Goal: Communication & Community: Answer question/provide support

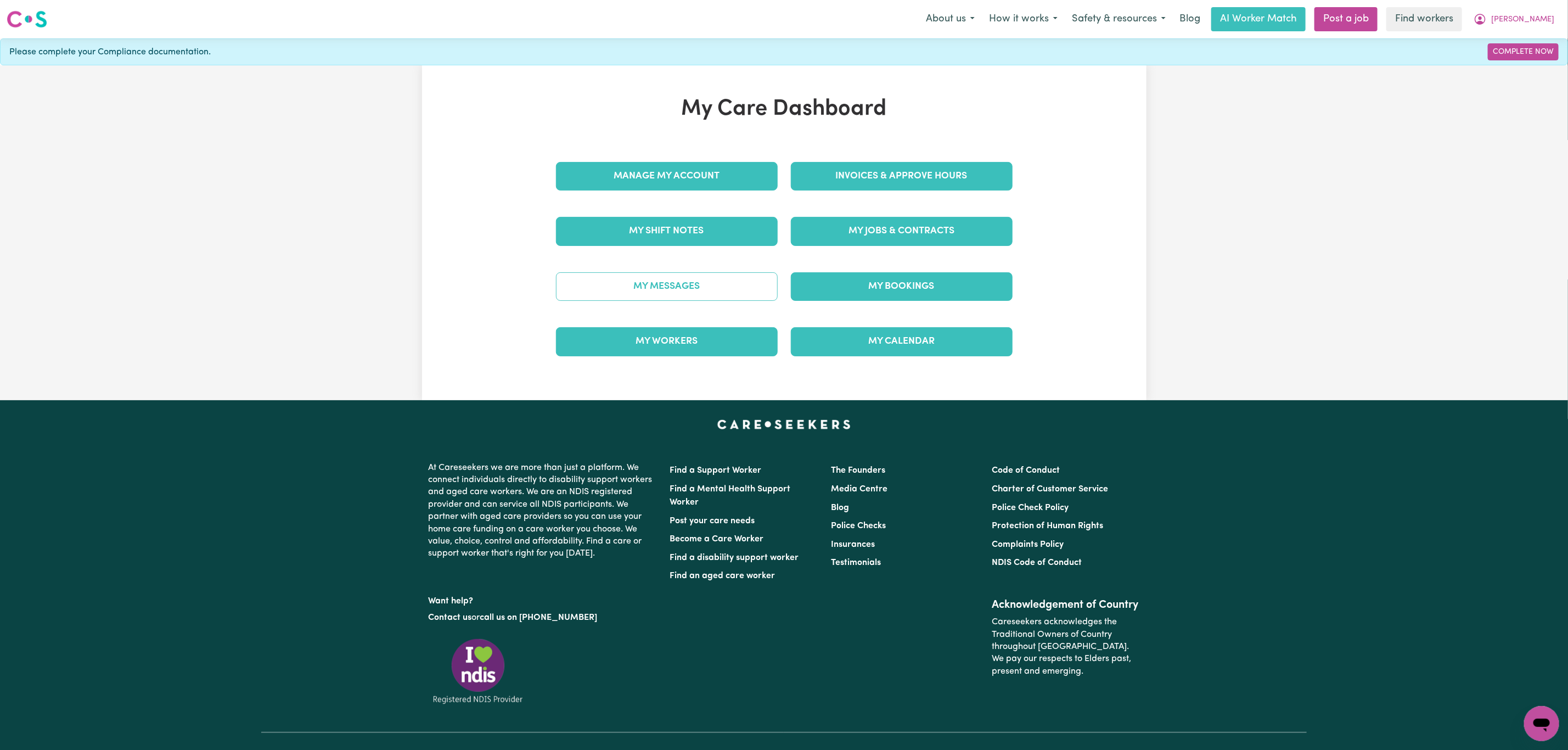
click at [669, 301] on link "My Messages" at bounding box center [667, 286] width 222 height 28
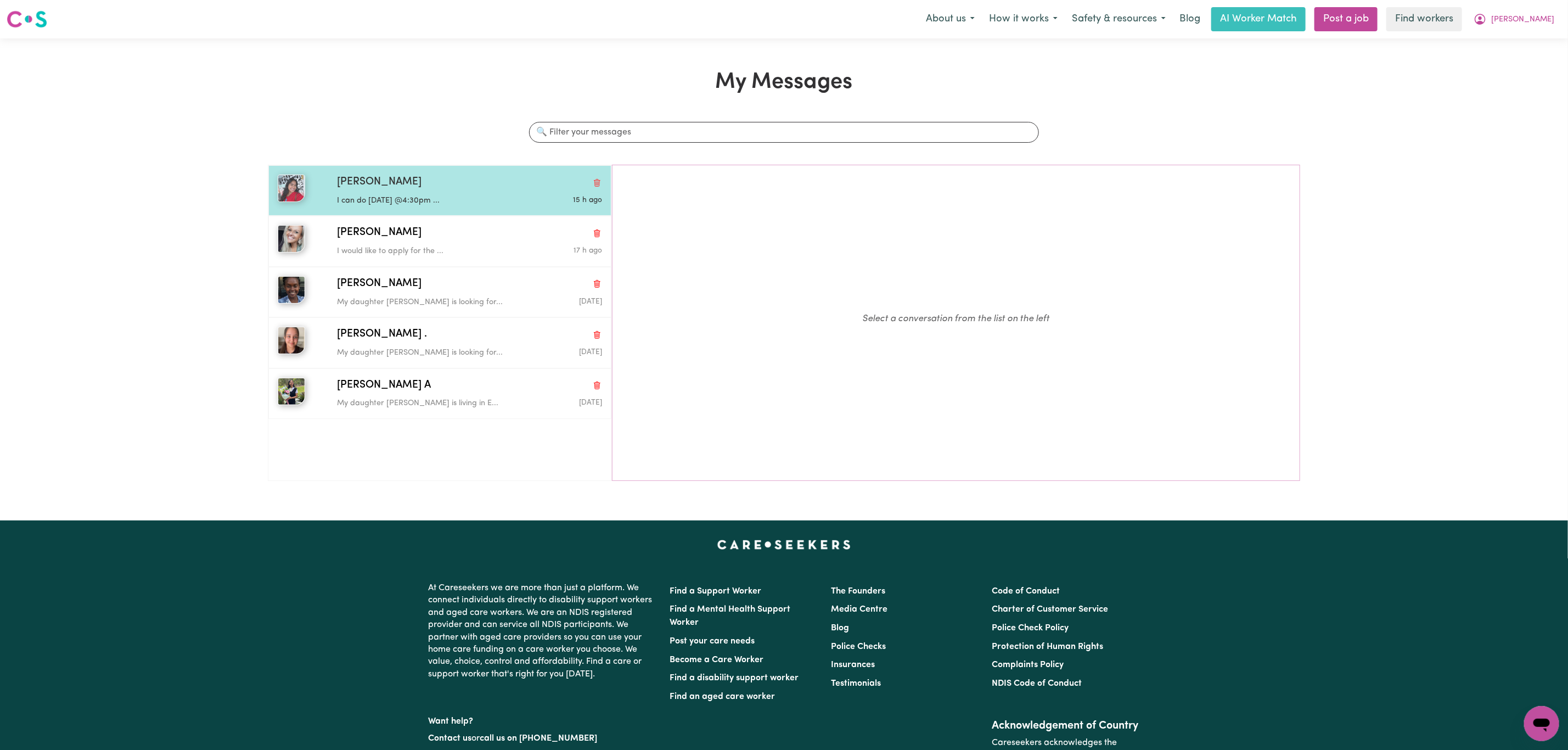
click at [422, 198] on p "I can do [DATE] @4:30pm ..." at bounding box center [425, 201] width 177 height 12
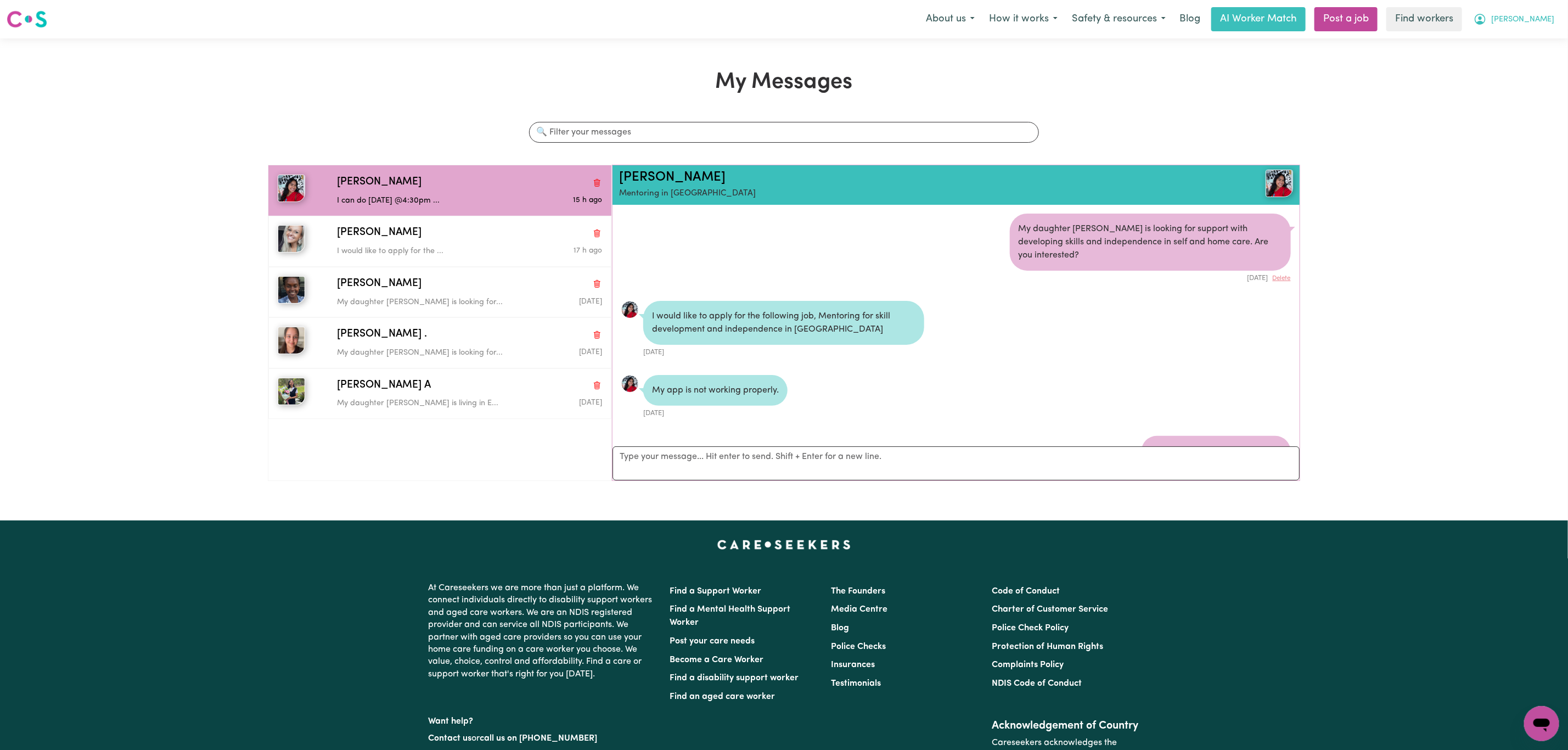
click at [1533, 20] on span "[PERSON_NAME]" at bounding box center [1523, 20] width 63 height 12
click at [1527, 39] on link "My Dashboard" at bounding box center [1517, 43] width 87 height 21
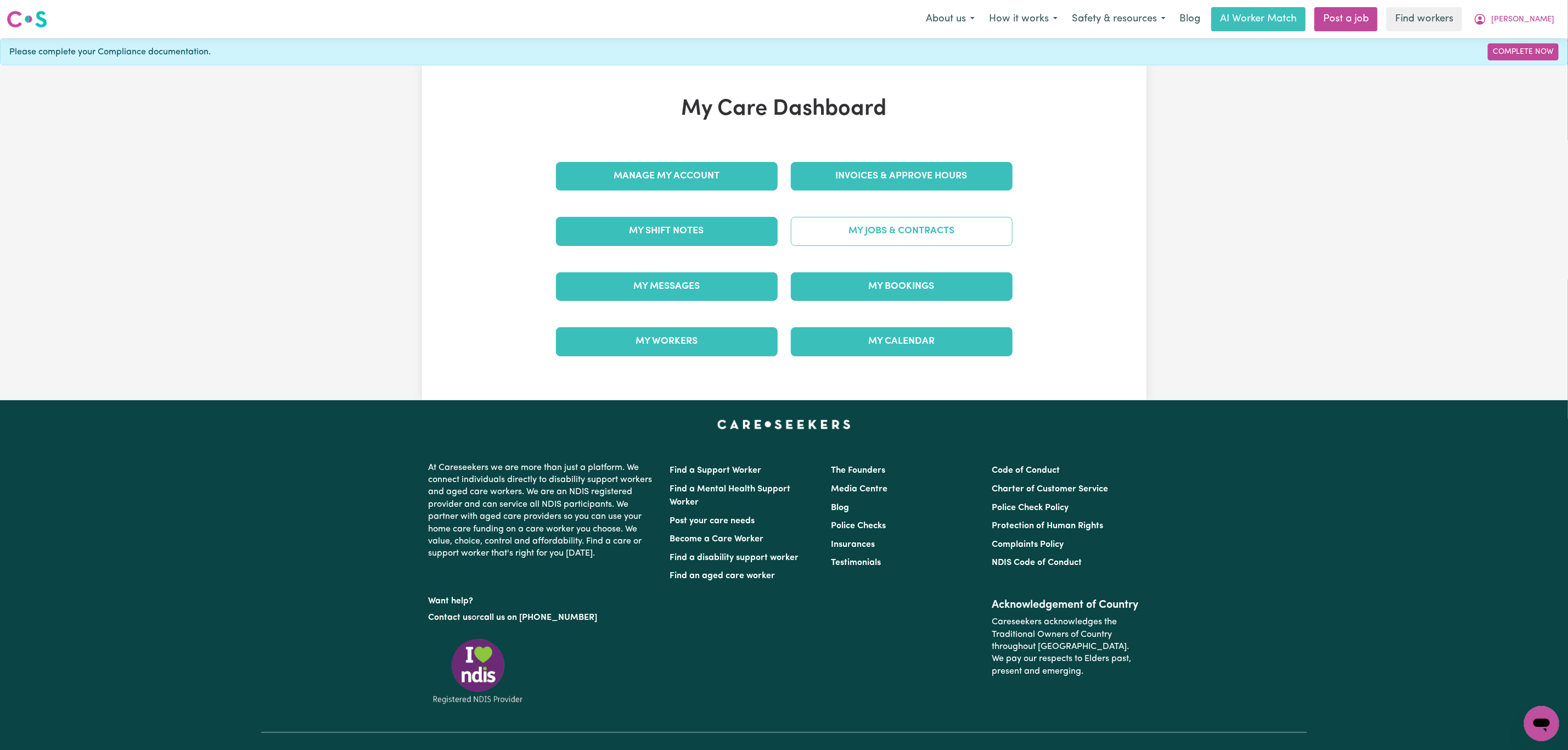
click at [884, 231] on link "My Jobs & Contracts" at bounding box center [901, 231] width 222 height 28
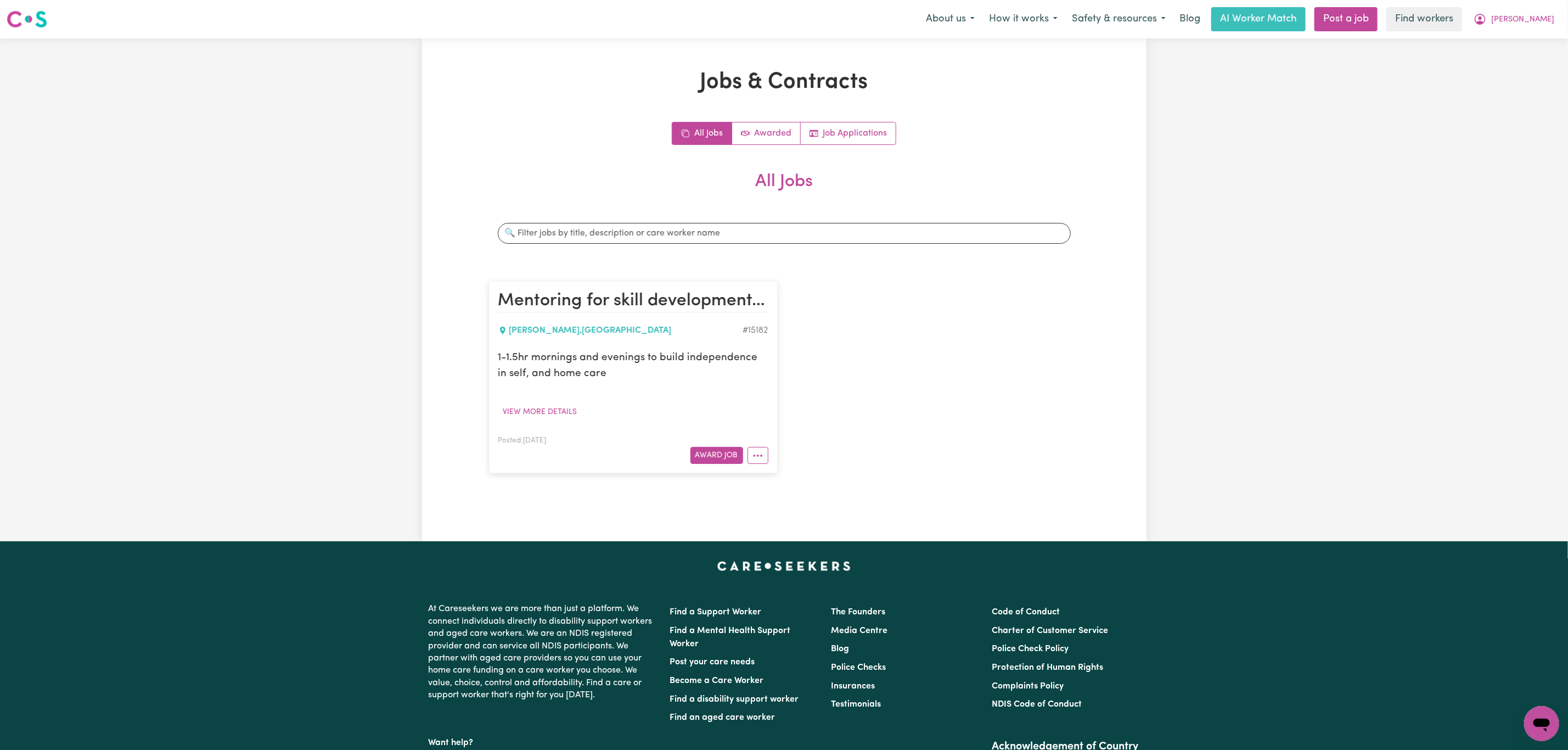
click at [1532, 31] on div "Menu About us How it works Safety & resources Blog AI Worker Match Post a job F…" at bounding box center [784, 19] width 1568 height 25
click at [1530, 15] on span "[PERSON_NAME]" at bounding box center [1523, 20] width 63 height 12
click at [1528, 50] on link "My Dashboard" at bounding box center [1517, 43] width 87 height 21
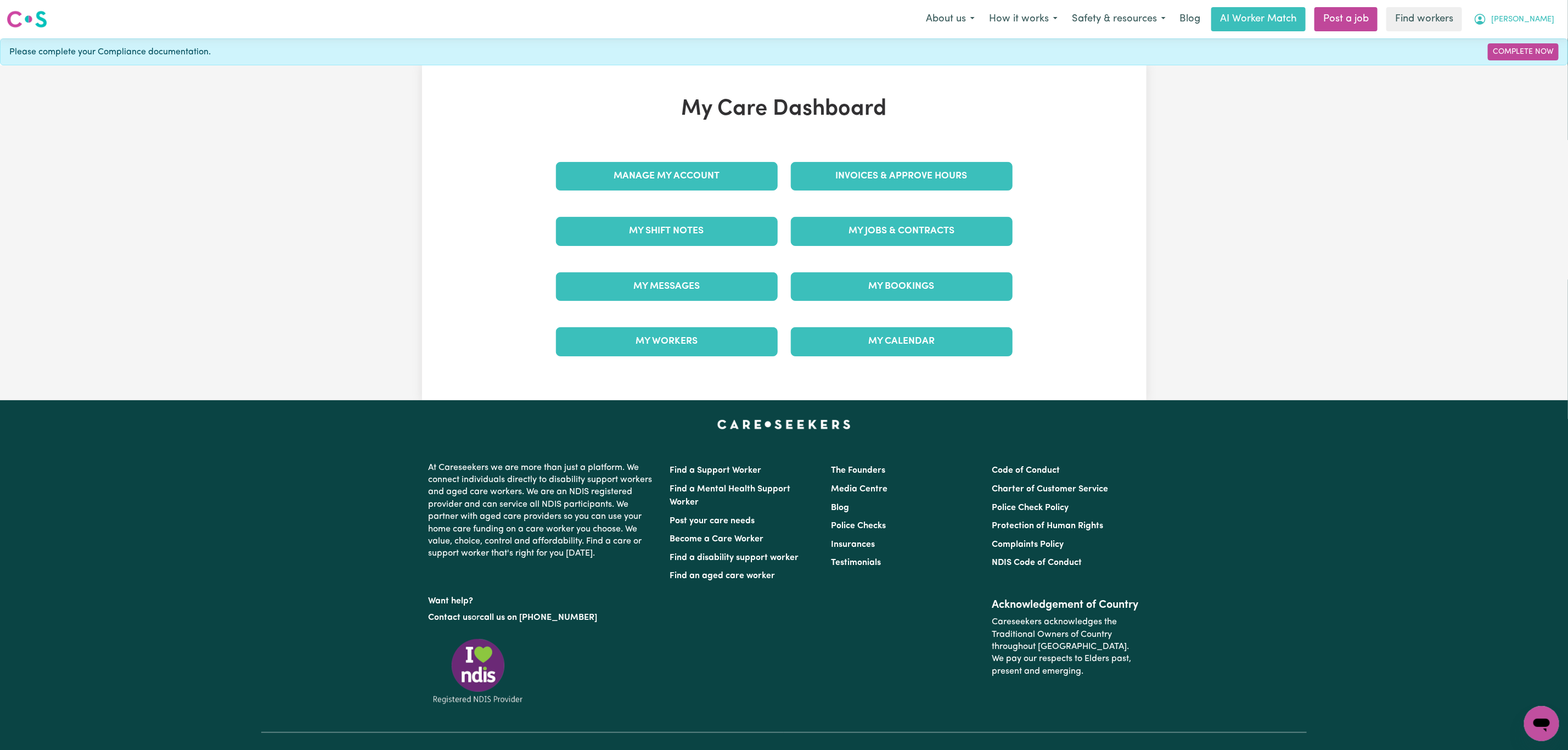
click at [1535, 13] on button "[PERSON_NAME]" at bounding box center [1513, 20] width 95 height 23
click at [1513, 66] on link "Logout" at bounding box center [1517, 63] width 87 height 21
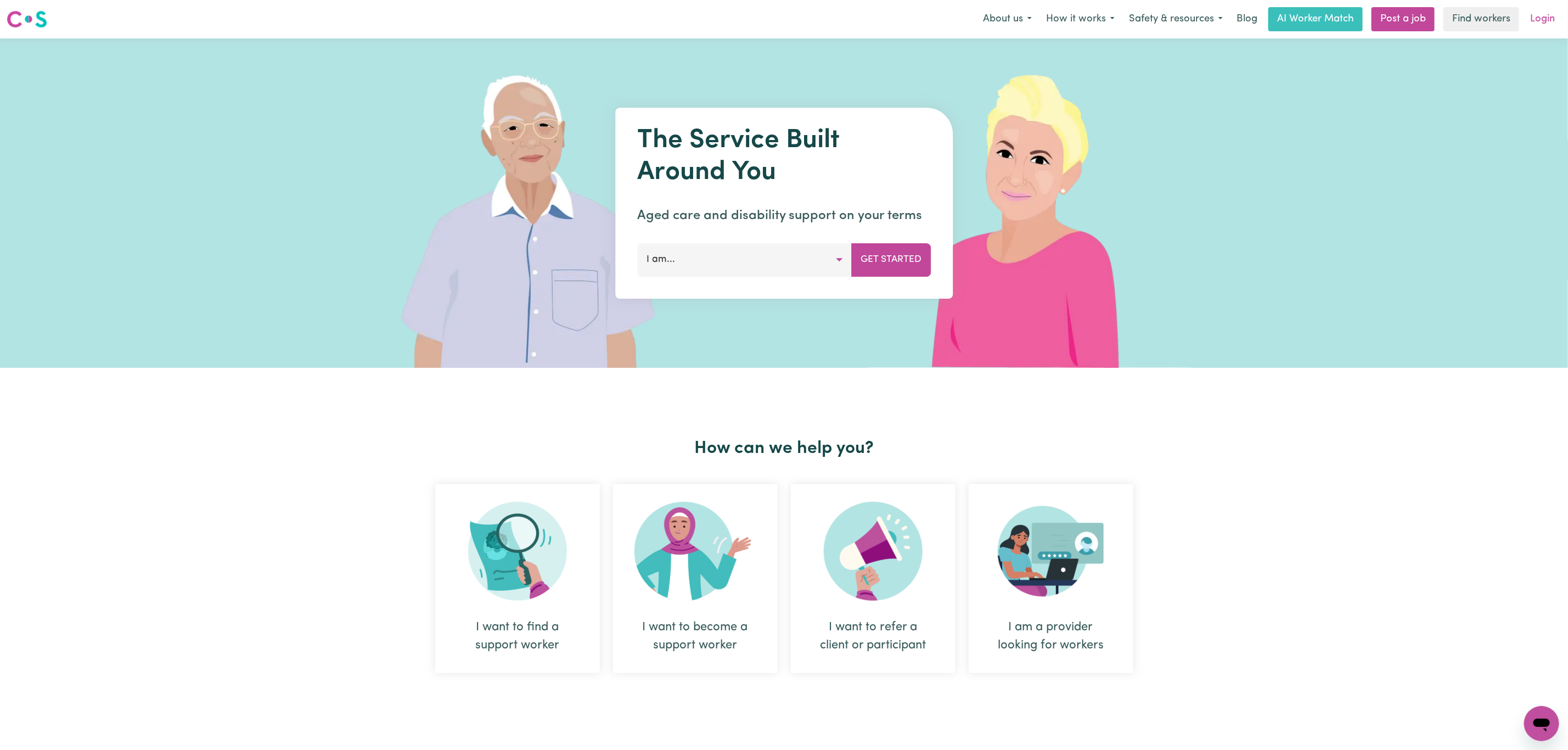
click at [1538, 12] on link "Login" at bounding box center [1542, 19] width 38 height 24
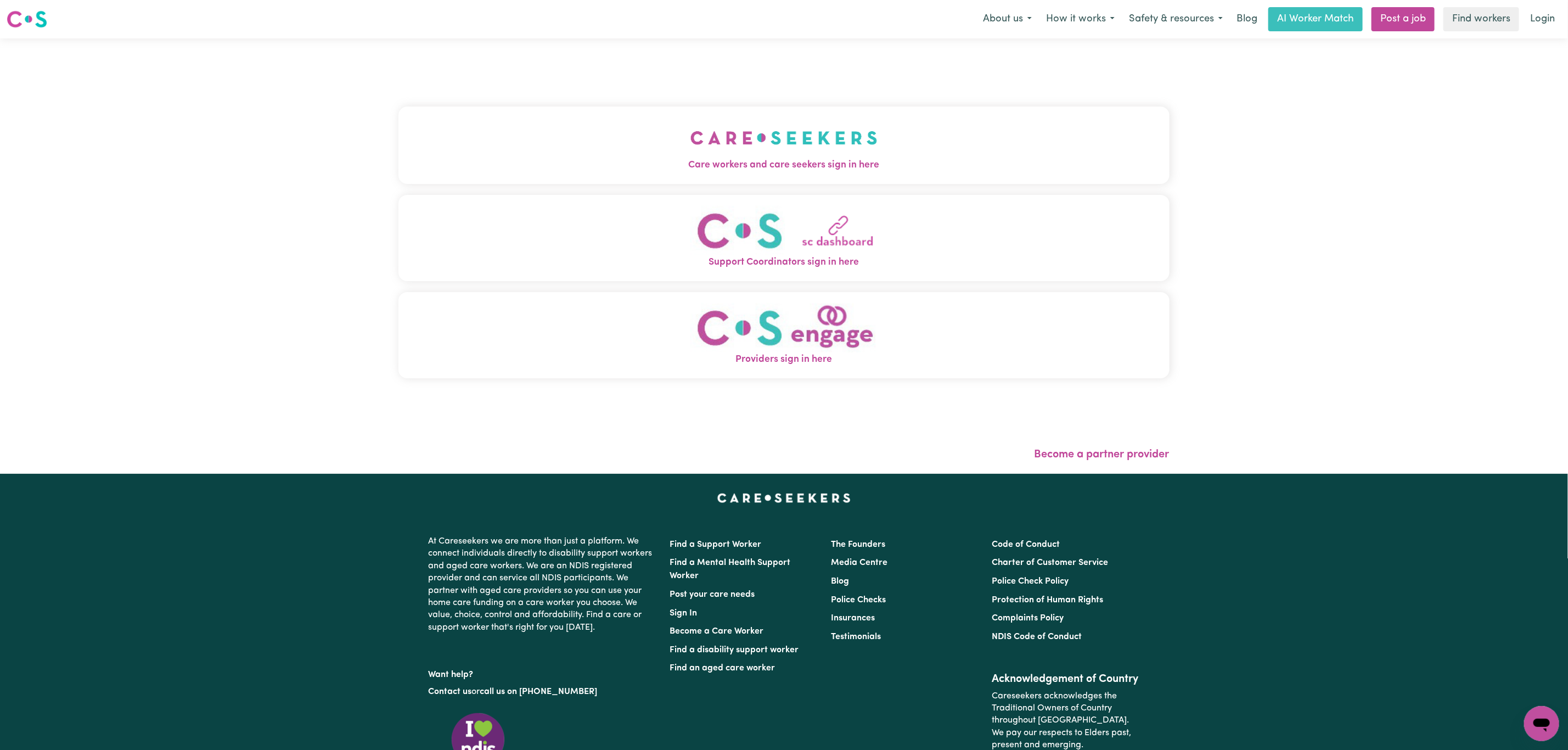
click at [463, 159] on span "Care workers and care seekers sign in here" at bounding box center [783, 165] width 771 height 14
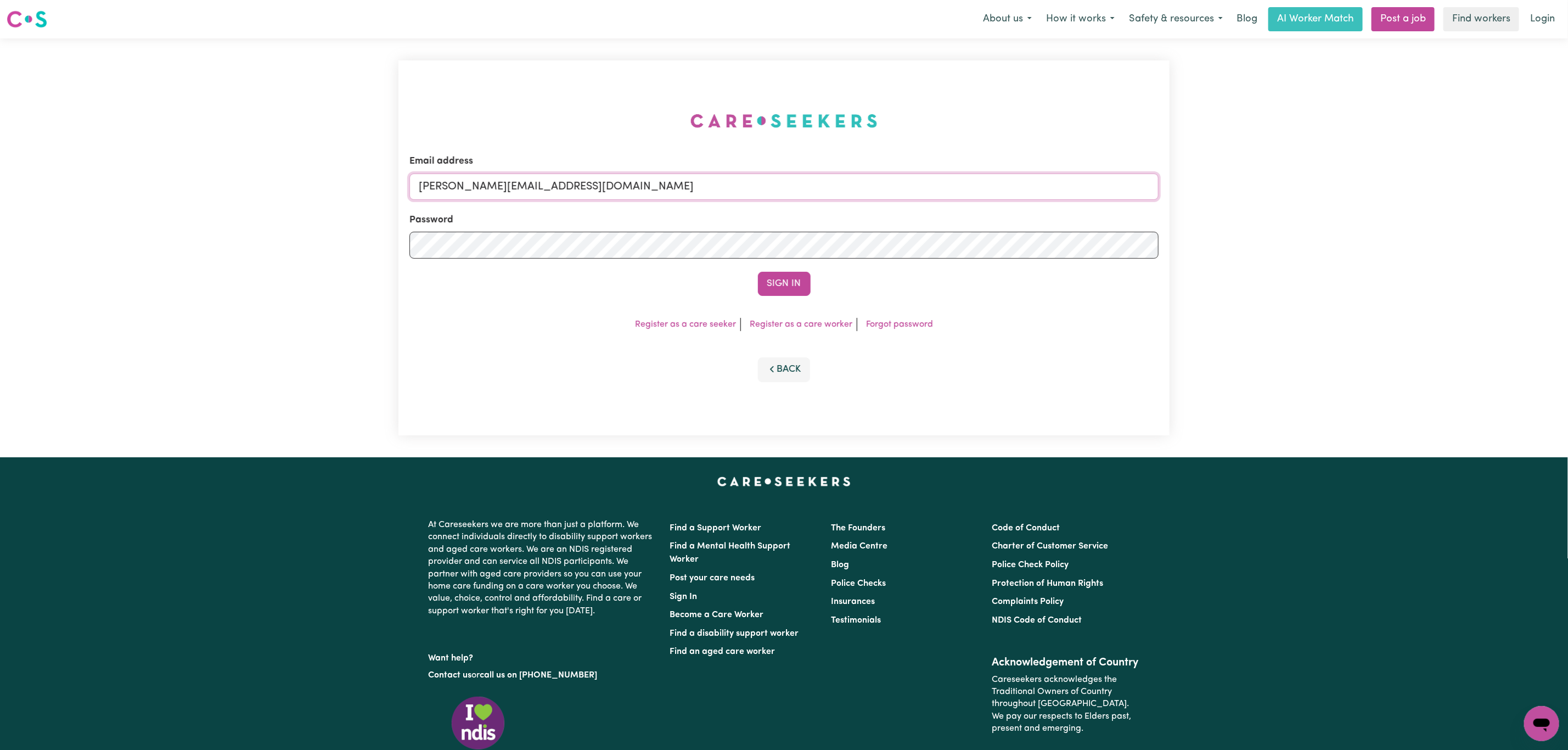
click at [484, 192] on input "[PERSON_NAME][EMAIL_ADDRESS][DOMAIN_NAME]" at bounding box center [783, 186] width 749 height 26
drag, startPoint x: 479, startPoint y: 188, endPoint x: 828, endPoint y: 229, distance: 351.4
click at [828, 229] on form "Email address [EMAIL_ADDRESS][PERSON_NAME][DOMAIN_NAME] Password Sign In" at bounding box center [783, 225] width 749 height 141
type input "superuser~[EMAIL_ADDRESS][DOMAIN_NAME]"
click at [793, 282] on button "Sign In" at bounding box center [784, 283] width 53 height 24
